Goal: Task Accomplishment & Management: Complete application form

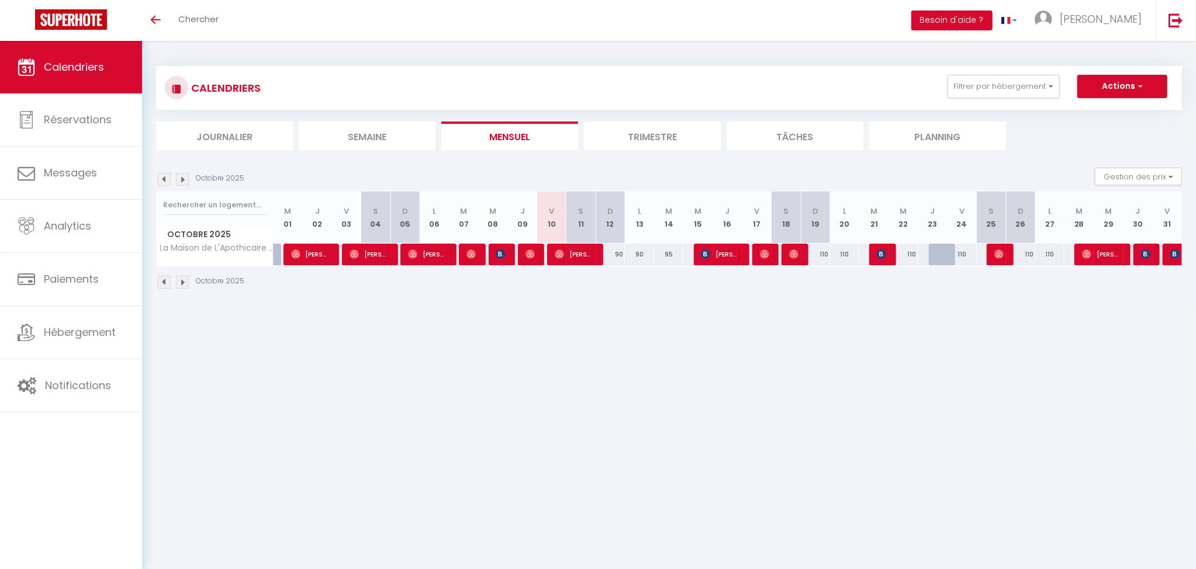
drag, startPoint x: 761, startPoint y: 287, endPoint x: 752, endPoint y: 271, distance: 18.3
click at [761, 287] on div "Octobre 2025" at bounding box center [669, 284] width 1026 height 34
click at [765, 253] on img at bounding box center [764, 254] width 9 height 9
select select "OK"
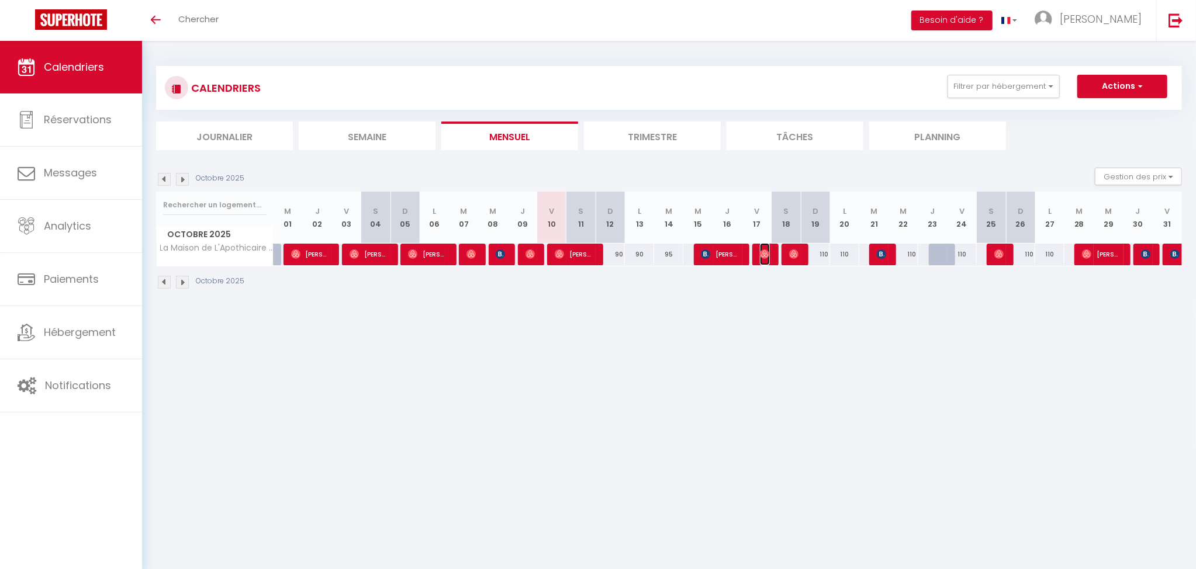
select select "0"
select select "1"
select select
select select "51895"
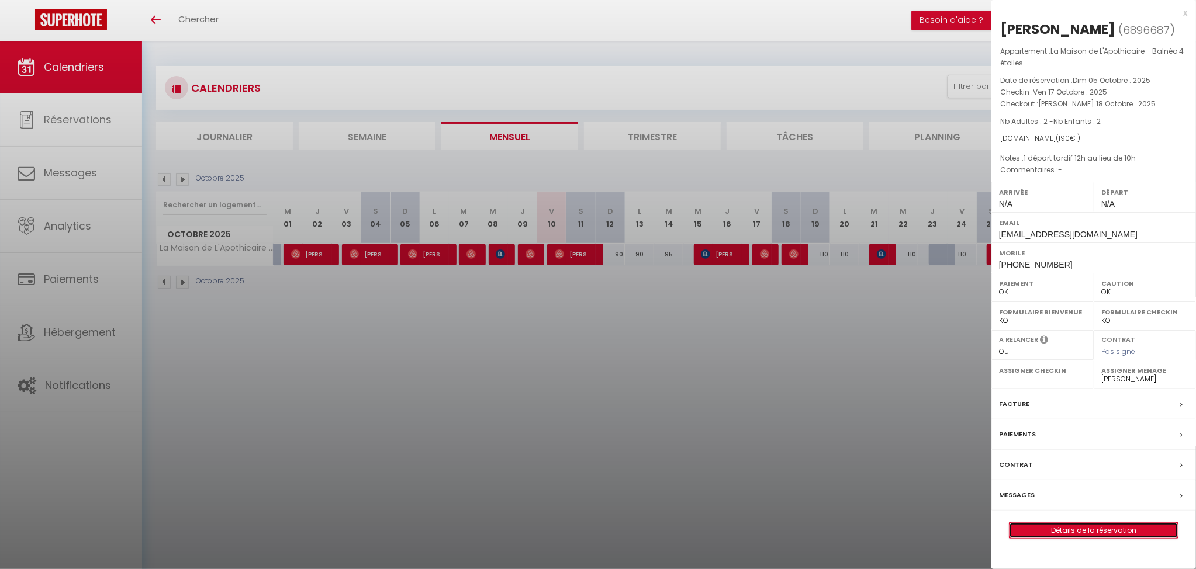
click at [1111, 531] on link "Détails de la réservation" at bounding box center [1094, 530] width 168 height 15
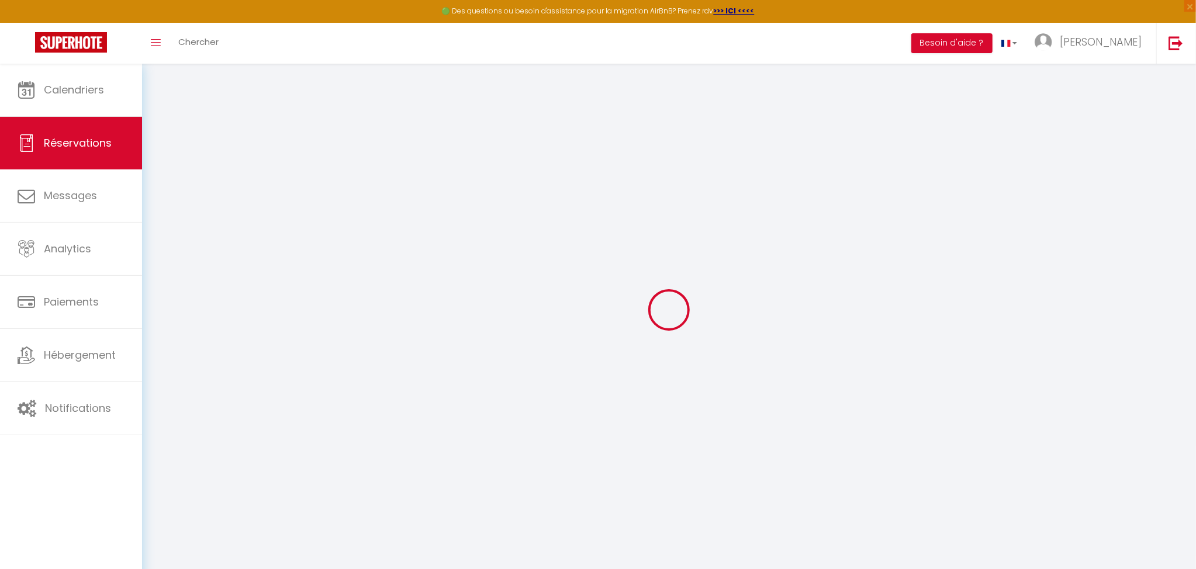
type input "[PERSON_NAME]"
type input "Lemille"
type input "[EMAIL_ADDRESS][DOMAIN_NAME]"
type input "[PHONE_NUMBER]"
select select
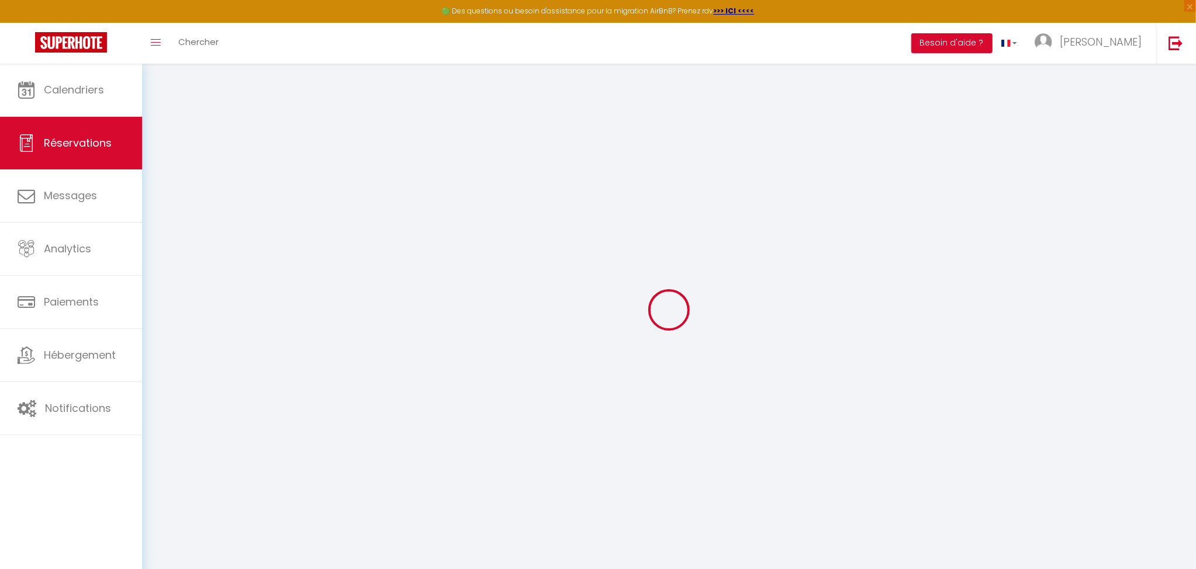
type input "34.2"
select select "75882"
select select "1"
select select
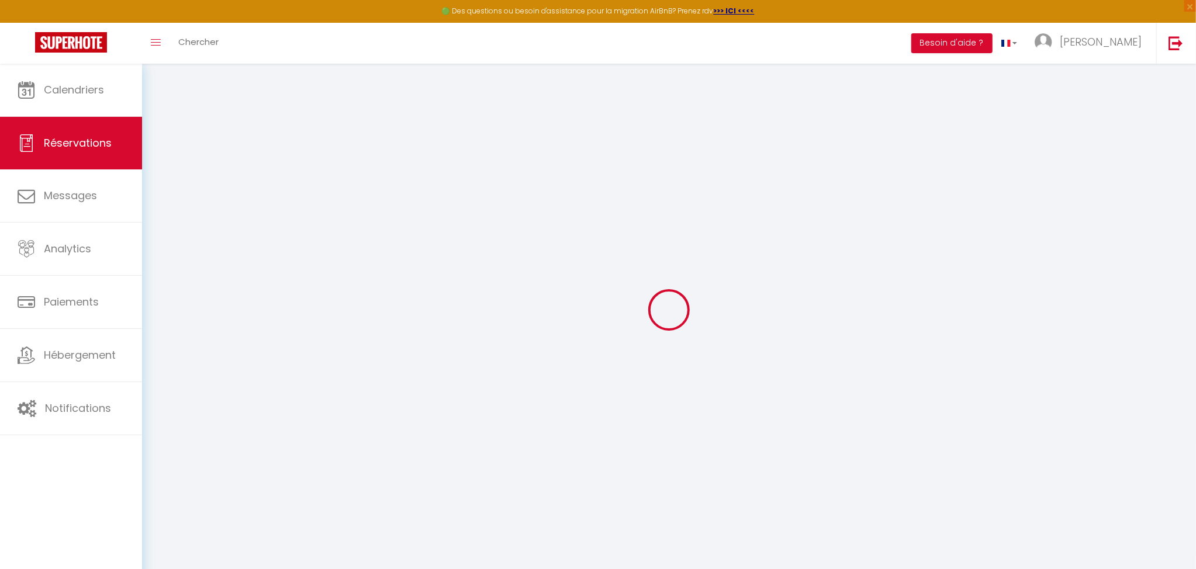
type input "2"
select select "12"
select select
type input "120"
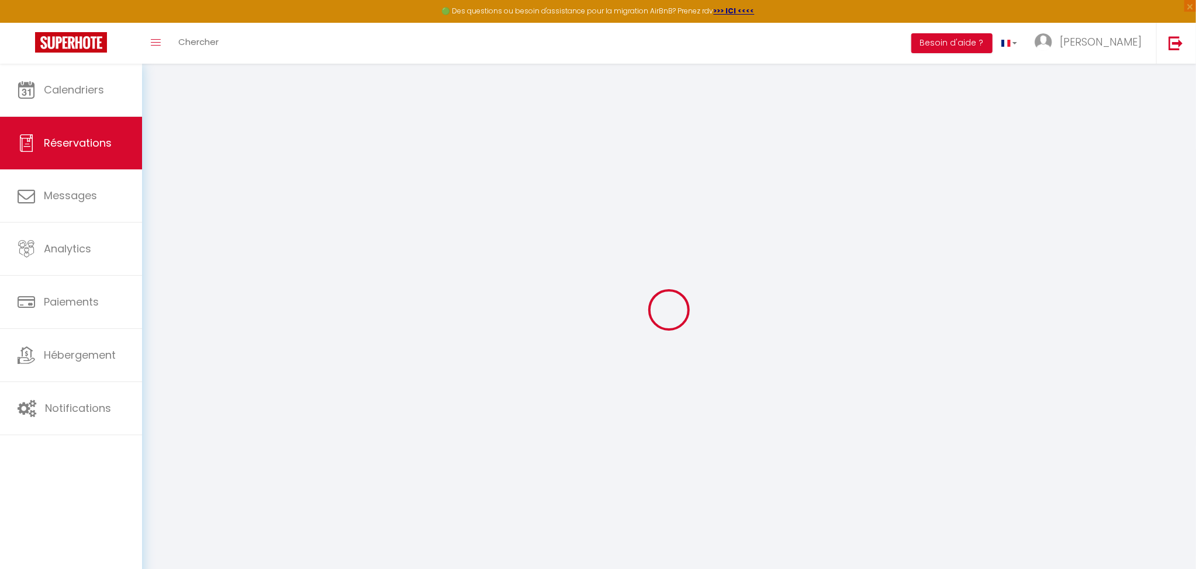
checkbox input "false"
type input "0"
select select "1"
type input "0"
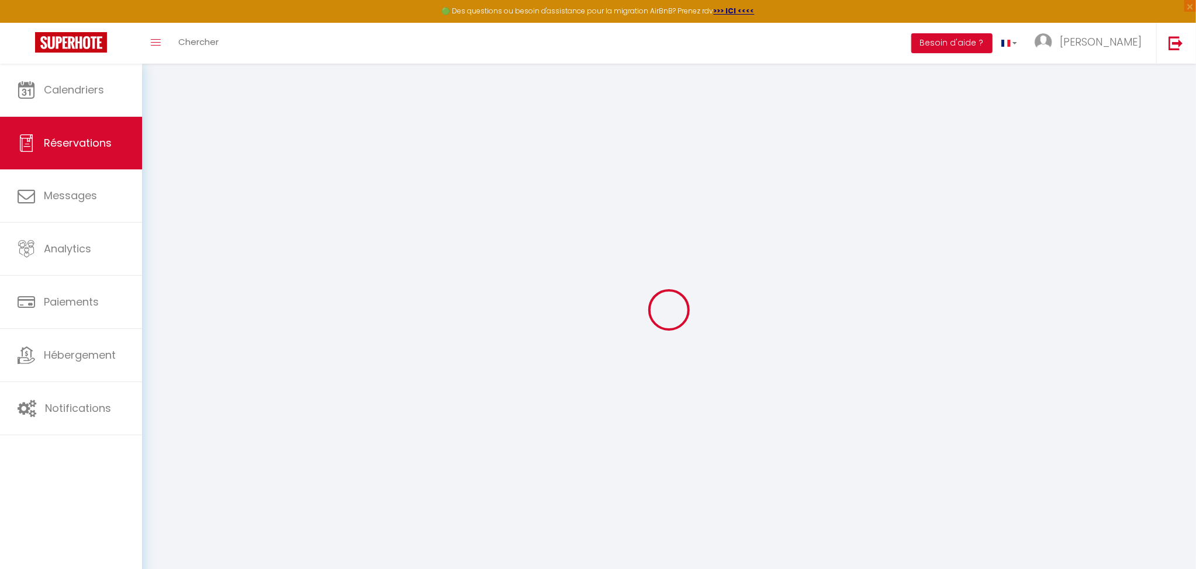
type input "0"
select select
select select "15"
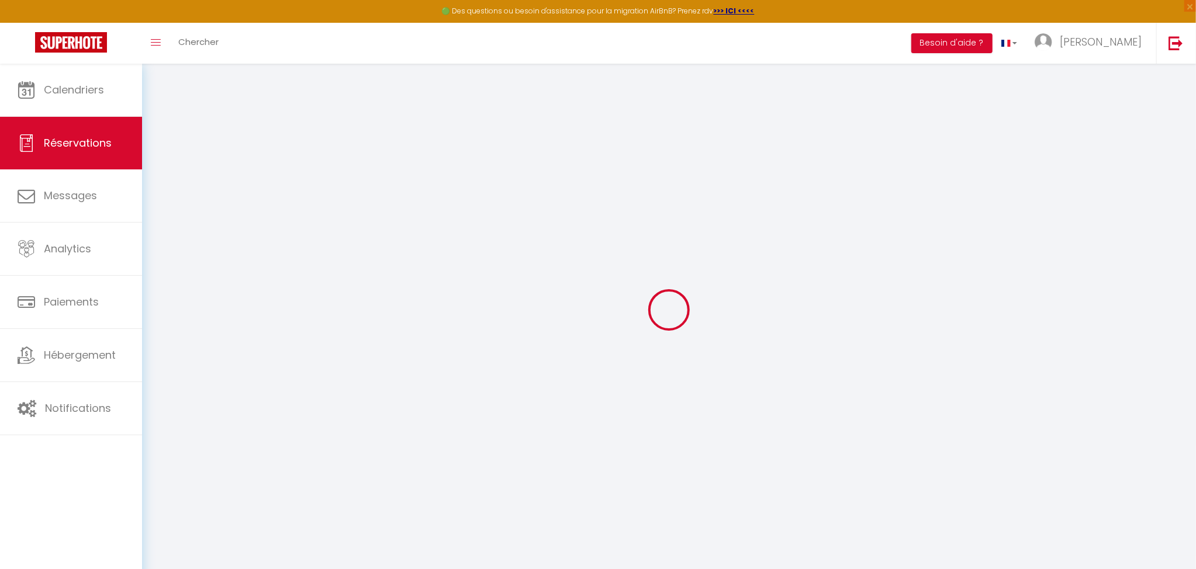
checkbox input "false"
select select
checkbox input "false"
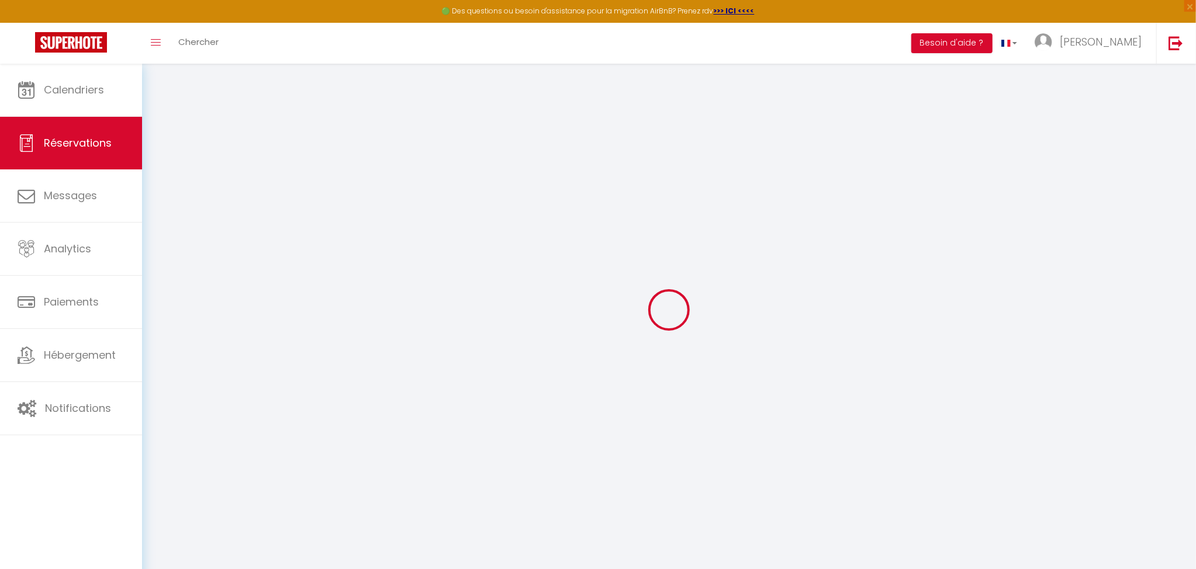
select select
checkbox input "false"
type textarea "1 départ tardif 12h au lieu de 10h"
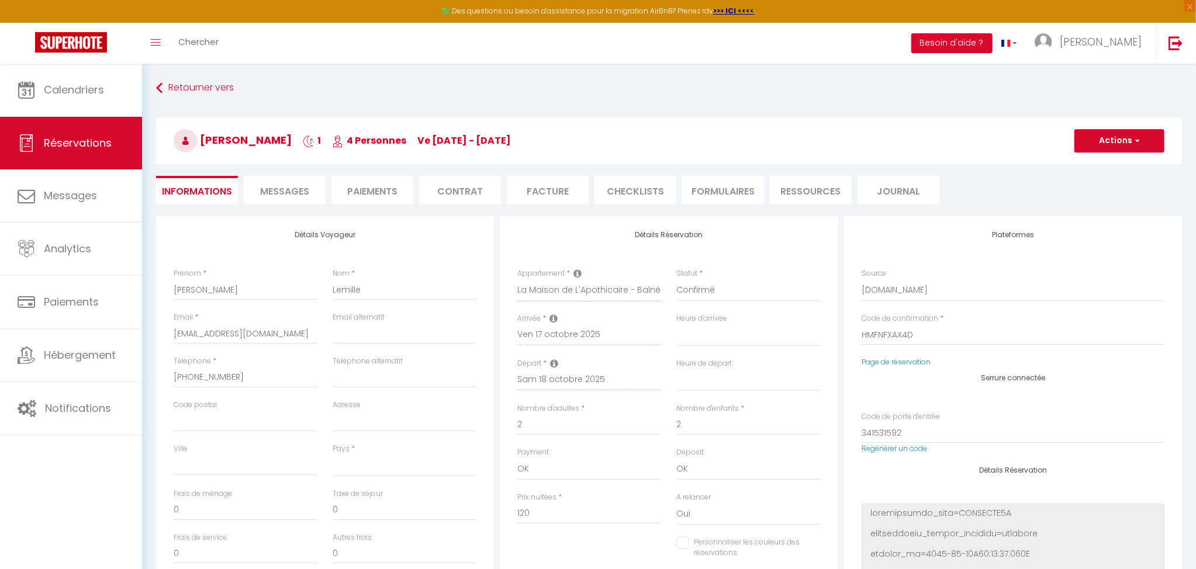
select select
type input "70"
select select
checkbox input "false"
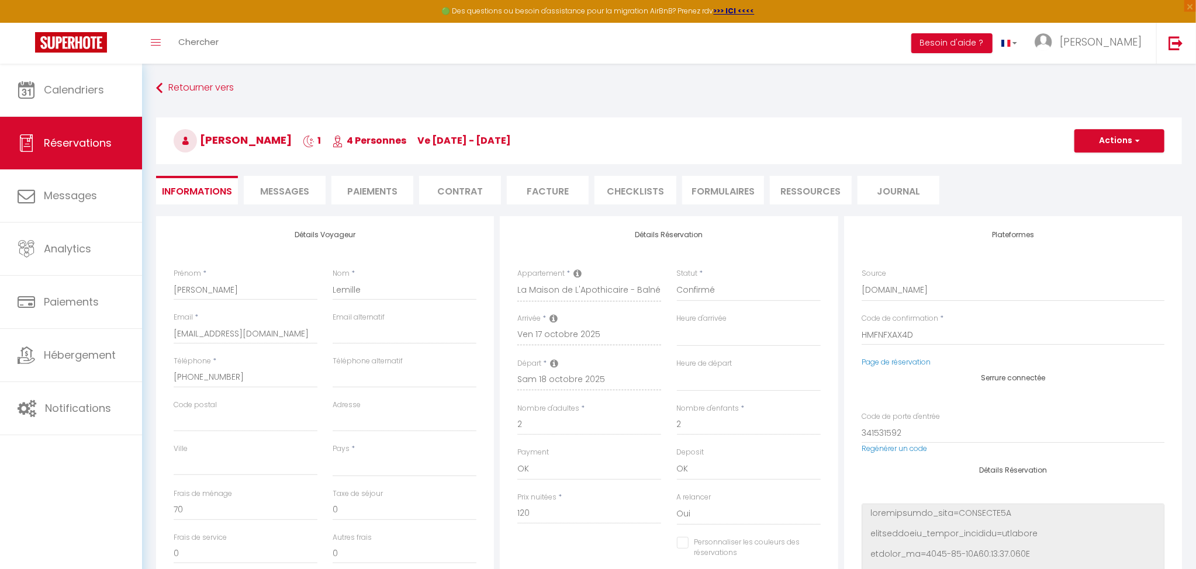
select select
checkbox input "false"
select select
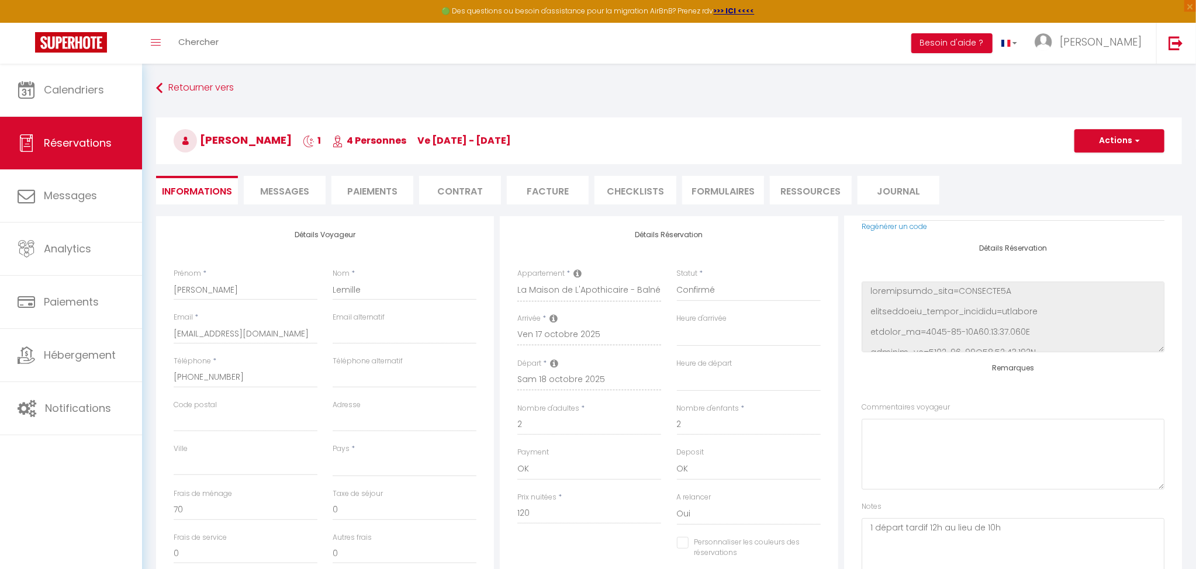
scroll to position [240, 0]
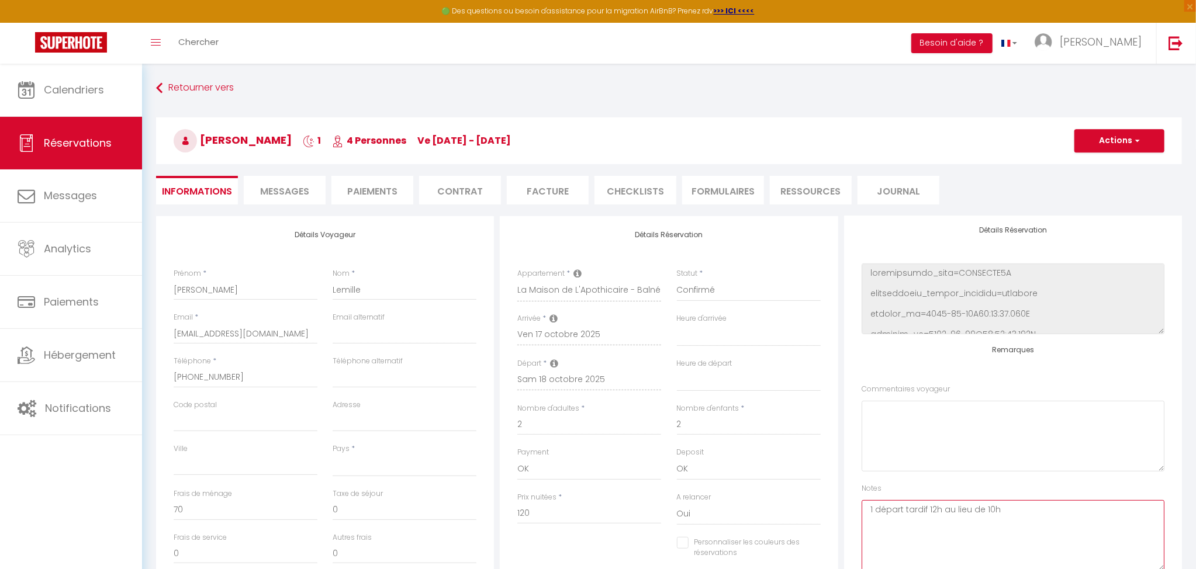
click at [1127, 528] on textarea "1 départ tardif 12h au lieu de 10h" at bounding box center [1013, 535] width 303 height 71
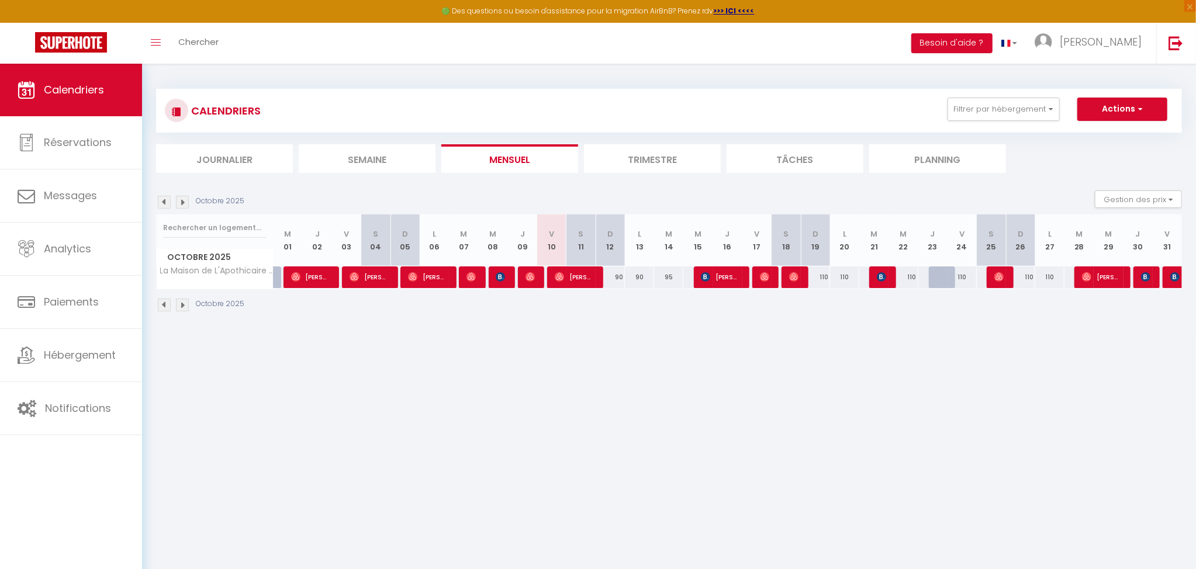
drag, startPoint x: 655, startPoint y: 452, endPoint x: 631, endPoint y: 388, distance: 67.9
click at [655, 452] on body "🟢 Des questions ou besoin d'assistance pour la migration AirBnB? Prenez rdv >>>…" at bounding box center [598, 348] width 1196 height 569
click at [387, 388] on body "🟢 Des questions ou besoin d'assistance pour la migration AirBnB? Prenez rdv >>>…" at bounding box center [598, 348] width 1196 height 569
